Goal: Task Accomplishment & Management: Use online tool/utility

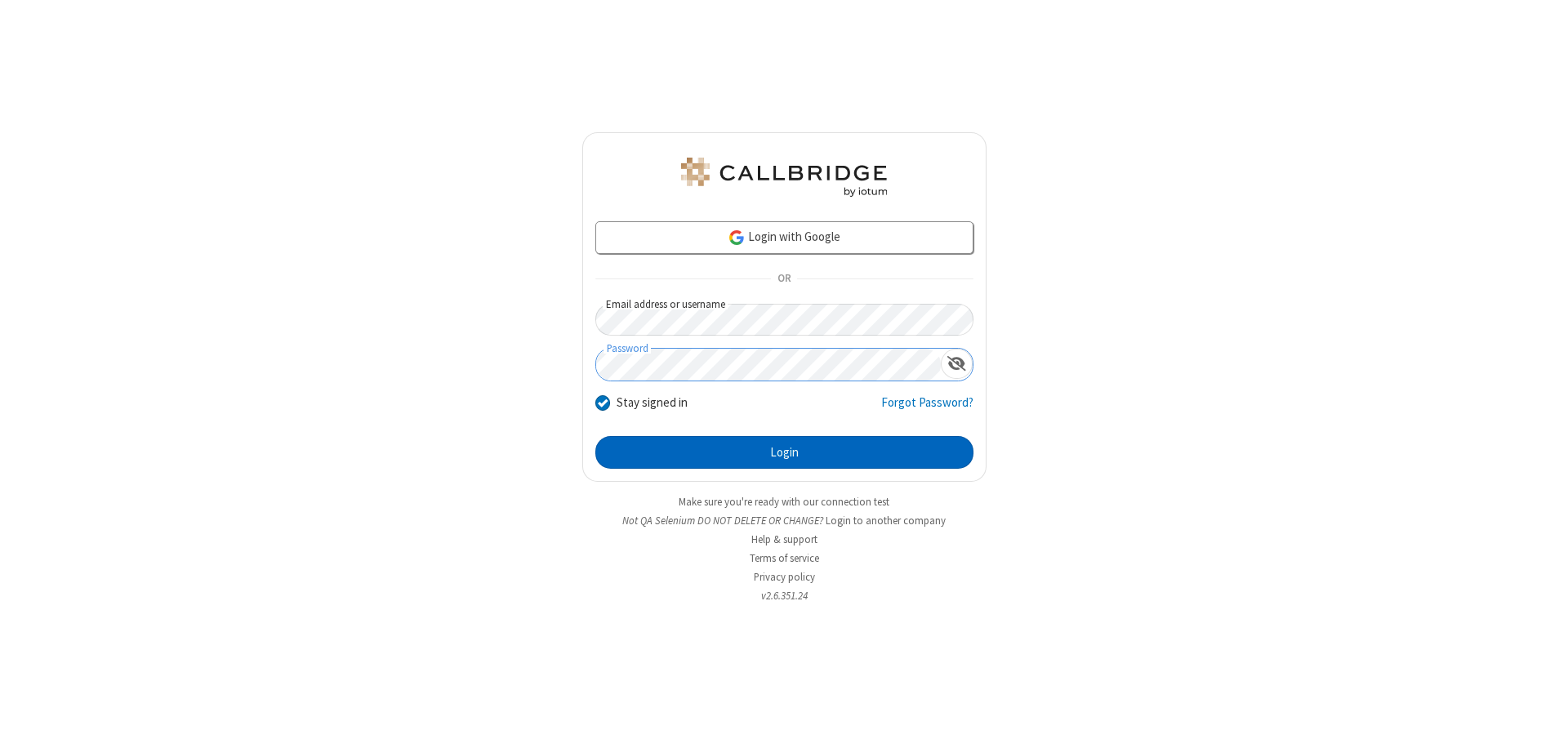
click at [784, 453] on button "Login" at bounding box center [784, 453] width 378 height 33
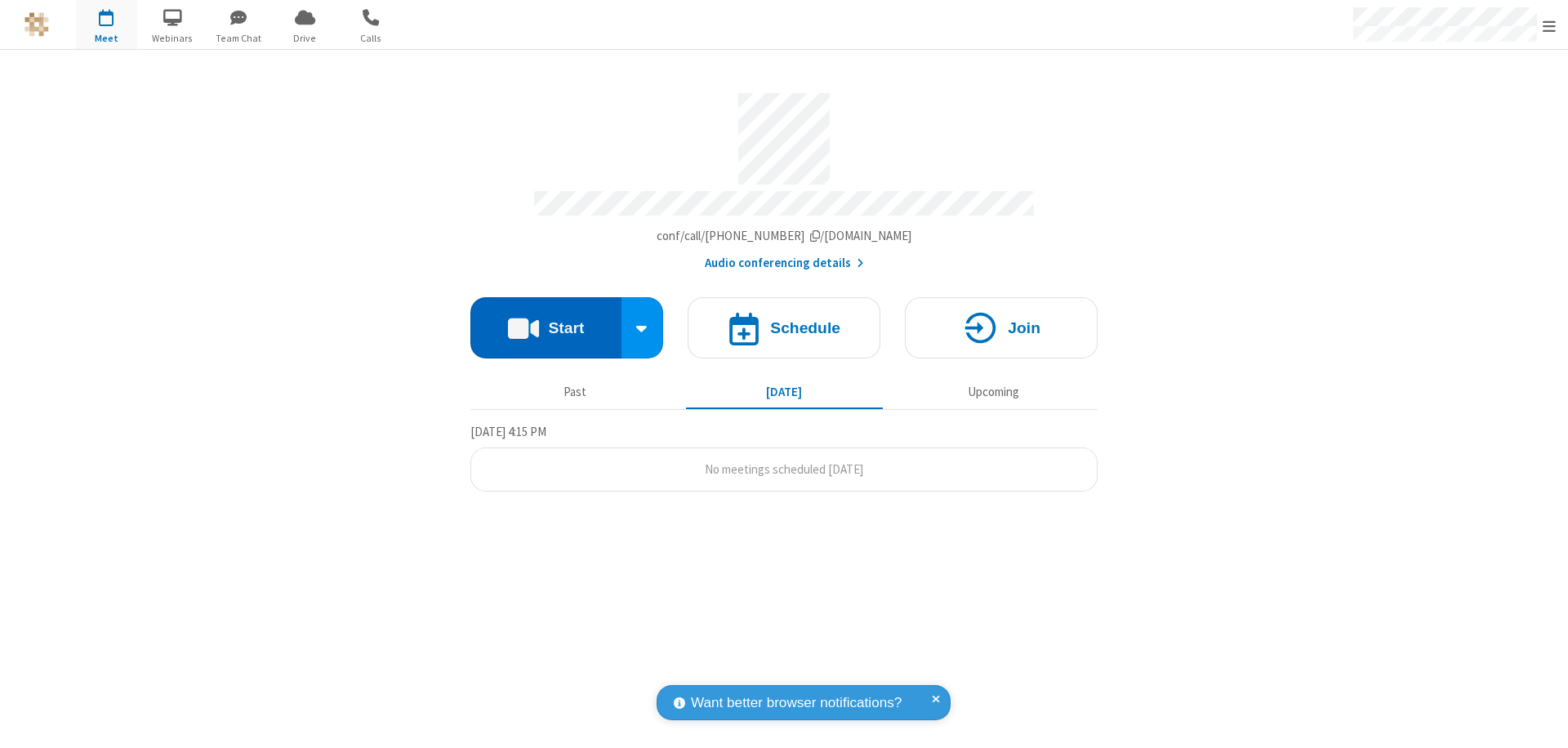
click at [545, 320] on button "Start" at bounding box center [545, 328] width 151 height 62
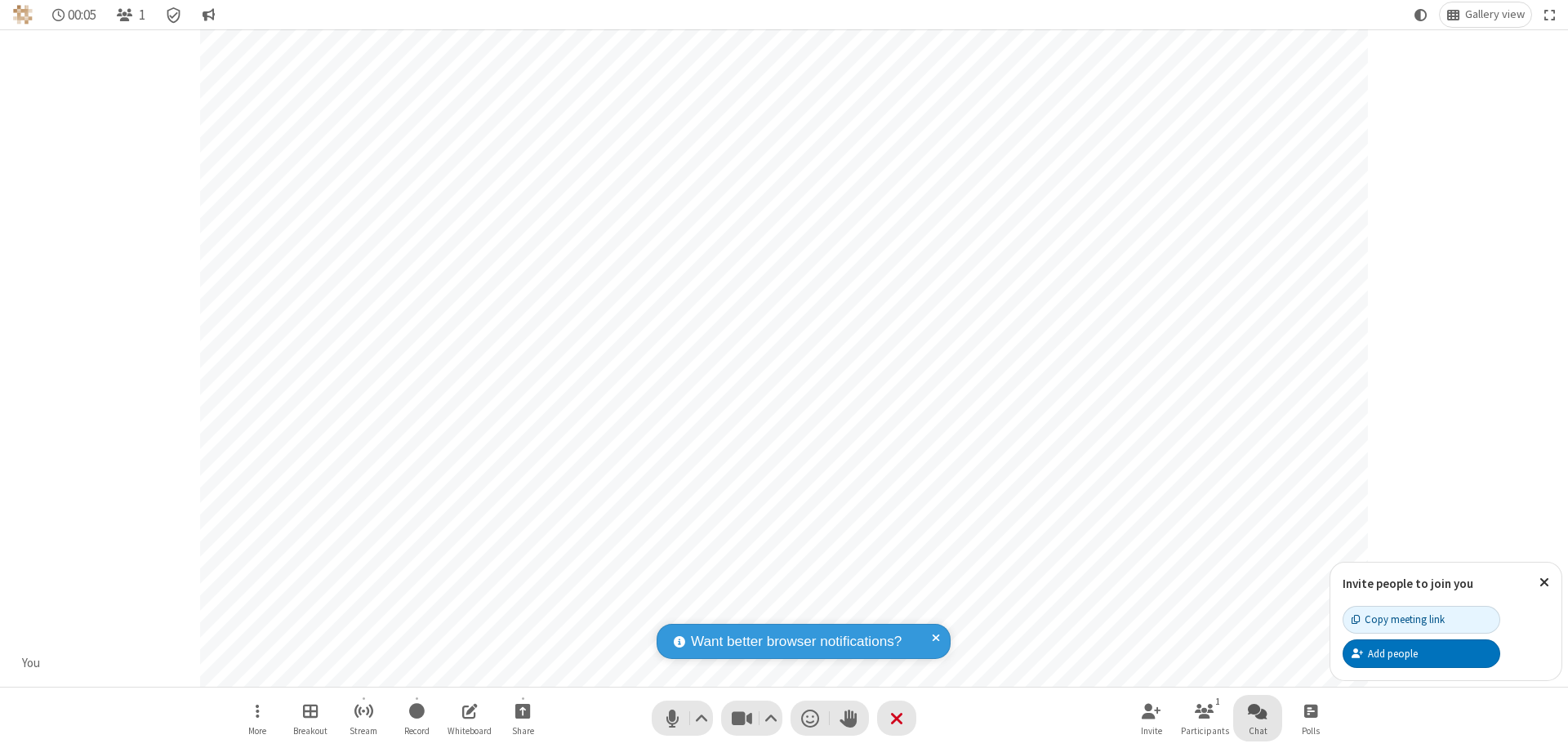
click at [1257, 711] on span "Open chat" at bounding box center [1257, 711] width 20 height 21
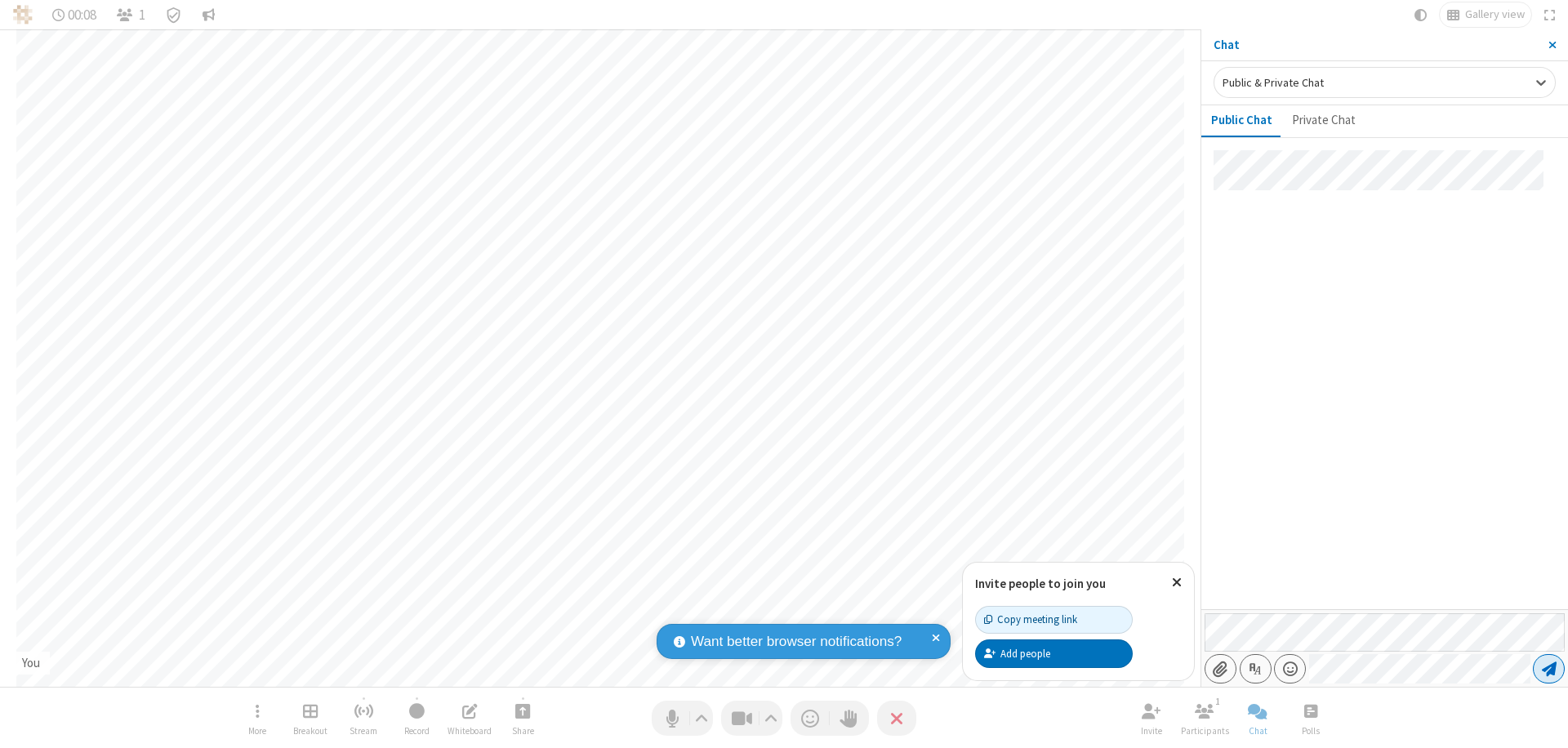
click at [1548, 669] on span "Send message" at bounding box center [1549, 669] width 14 height 16
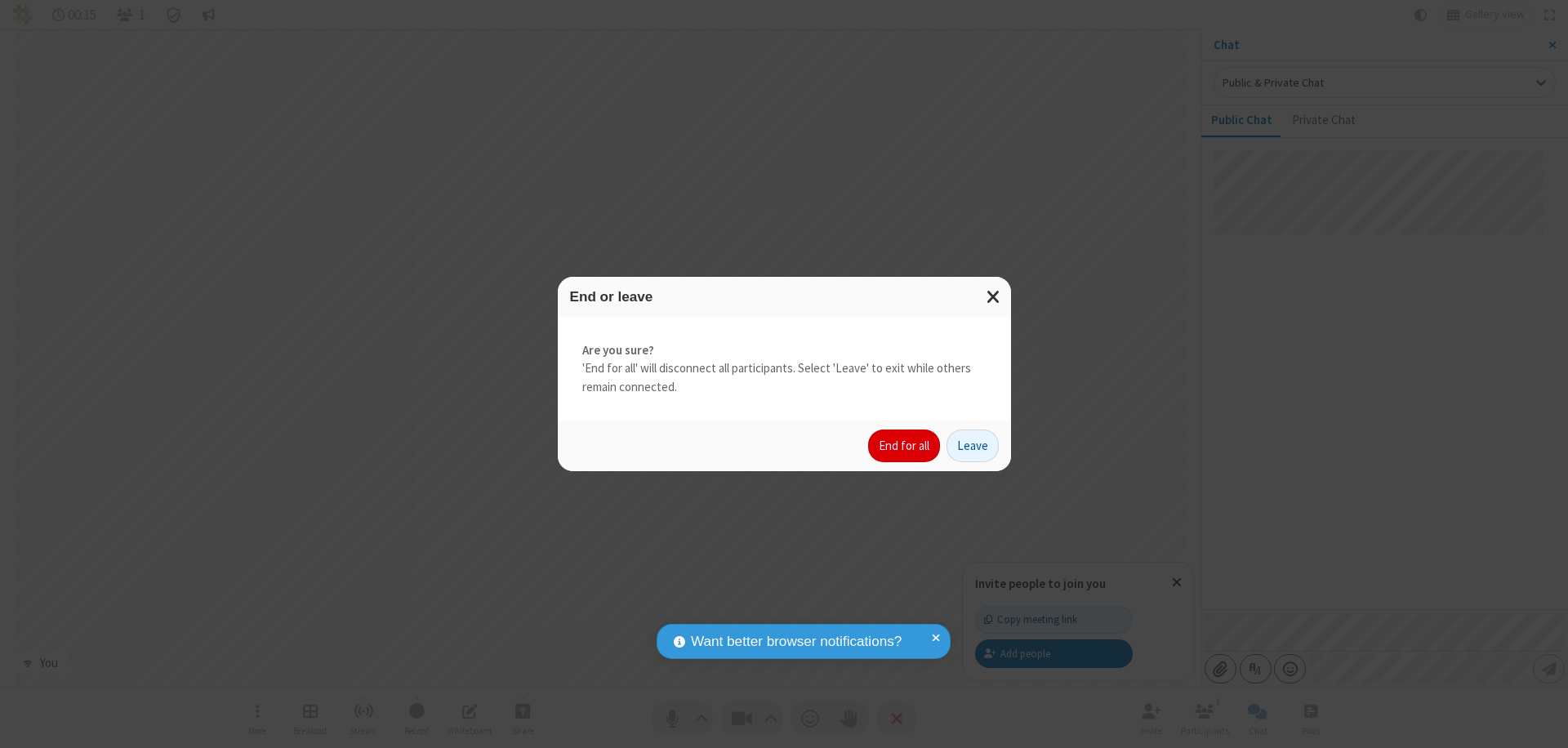
click at [905, 446] on button "End for all" at bounding box center [904, 445] width 72 height 33
